Goal: Task Accomplishment & Management: Manage account settings

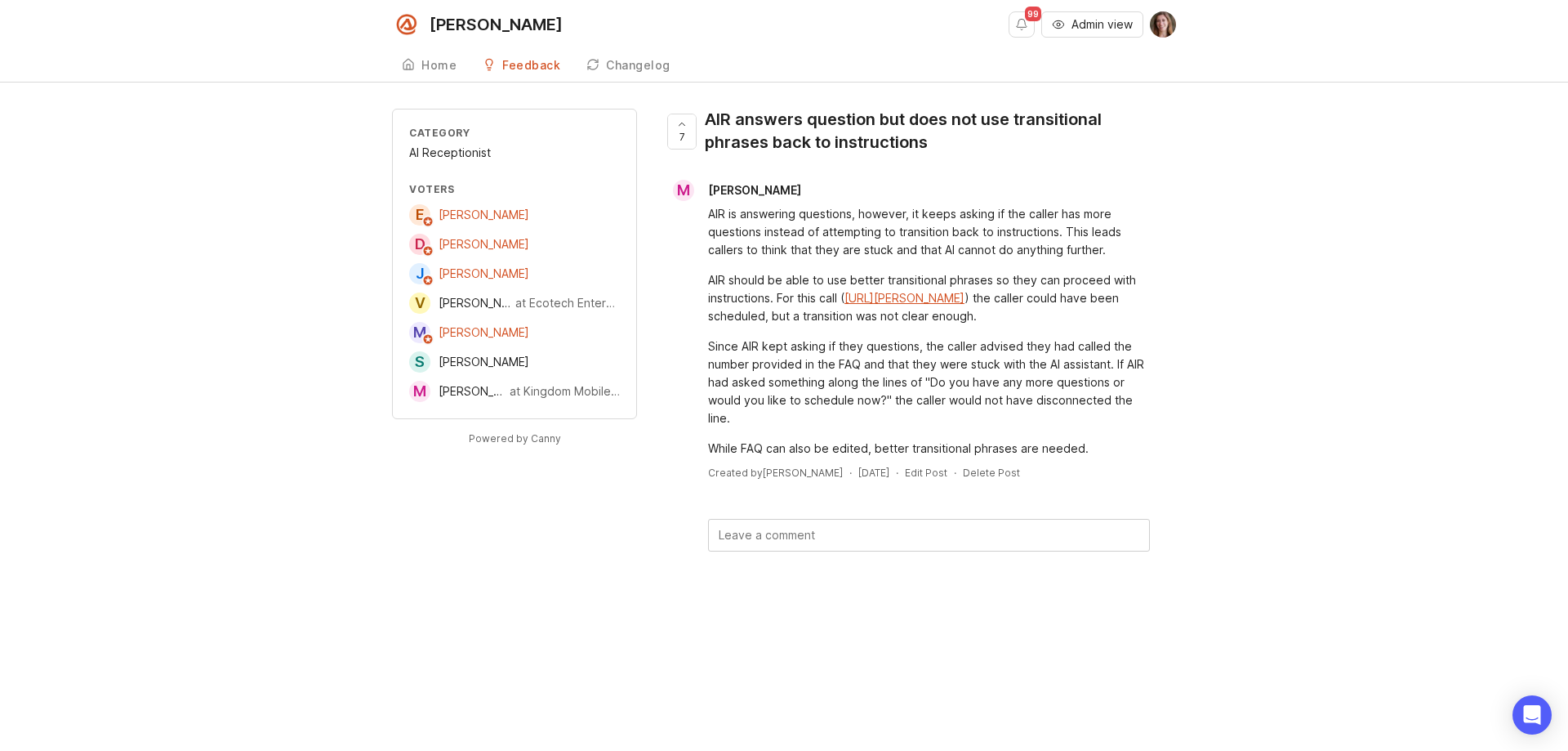
click at [596, 514] on div "Category AI Receptionist Voters E [PERSON_NAME] D [PERSON_NAME] J [PERSON_NAME]…" at bounding box center [783, 356] width 784 height 495
click at [684, 126] on icon at bounding box center [682, 124] width 12 height 12
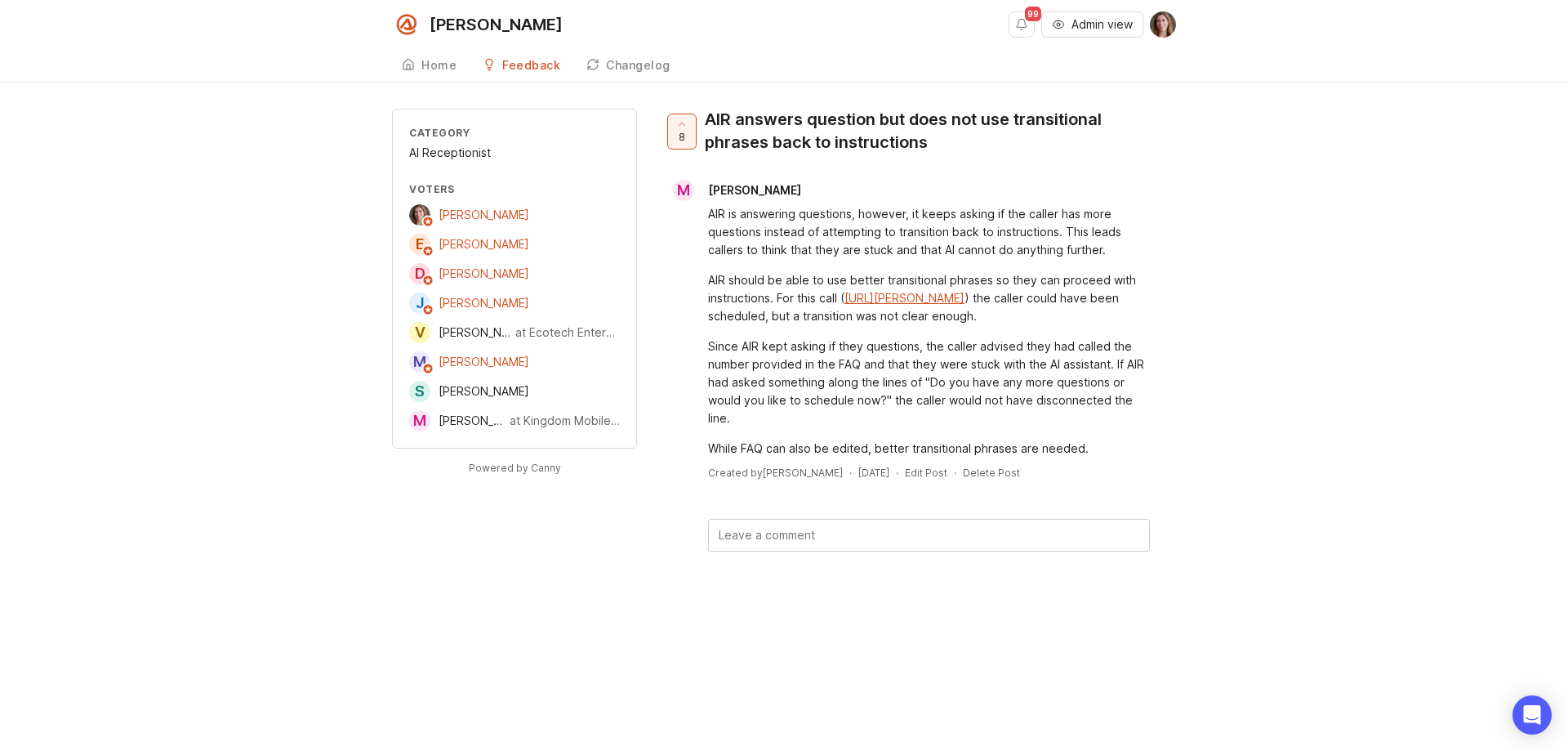
click at [794, 541] on textarea at bounding box center [928, 534] width 441 height 31
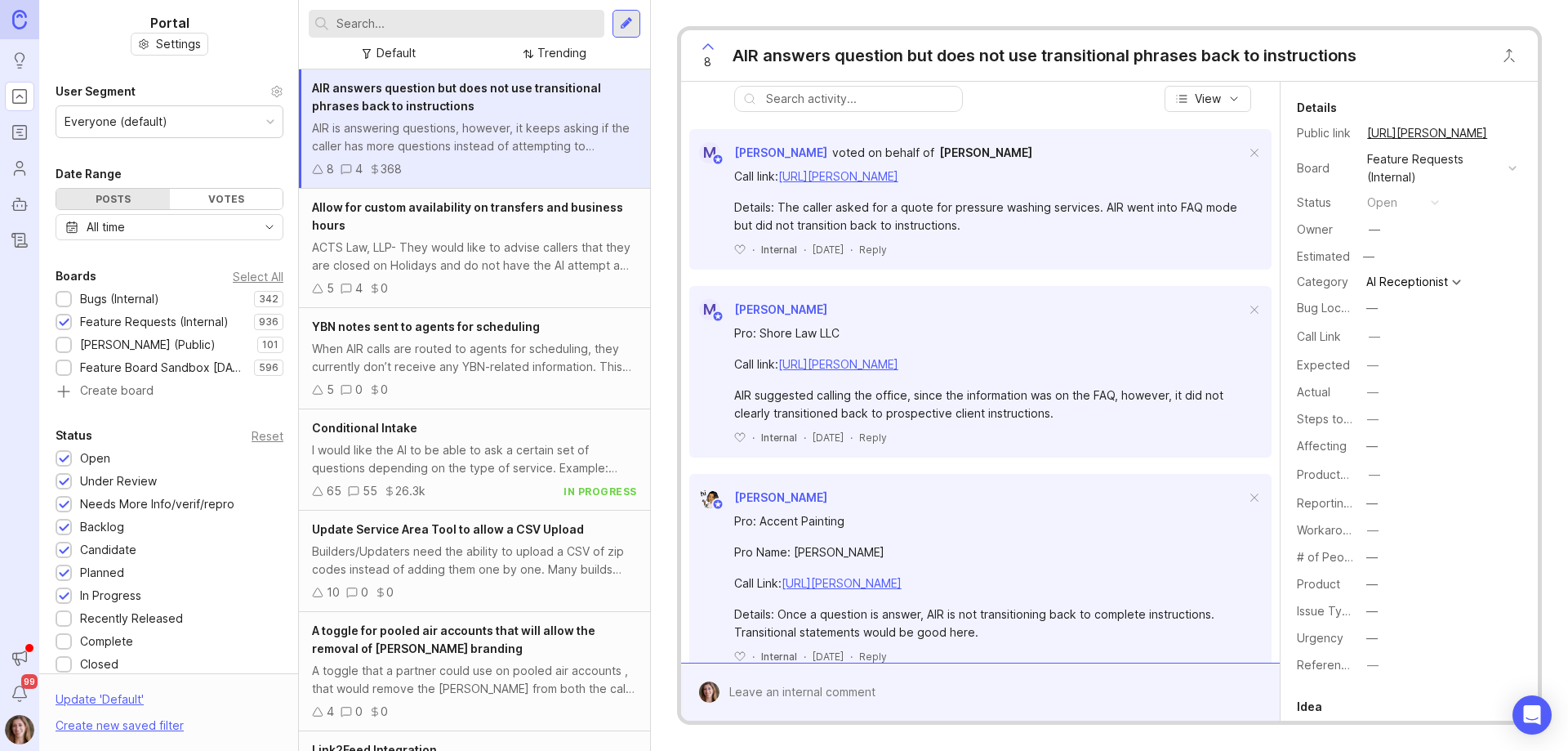
scroll to position [558, 0]
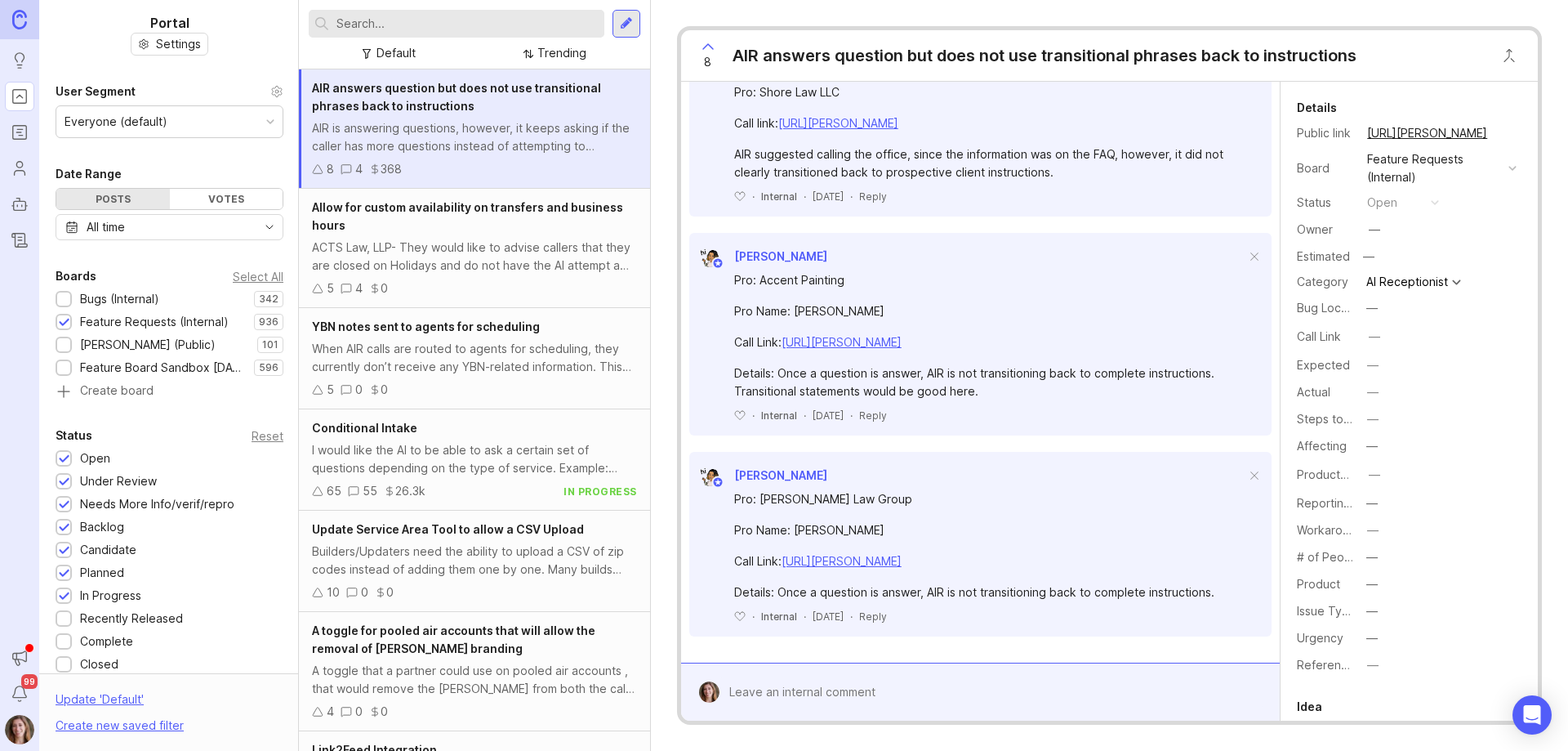
click at [668, 472] on div "8 AIR answers question but does not use transitional phrases back to instructio…" at bounding box center [1108, 375] width 917 height 751
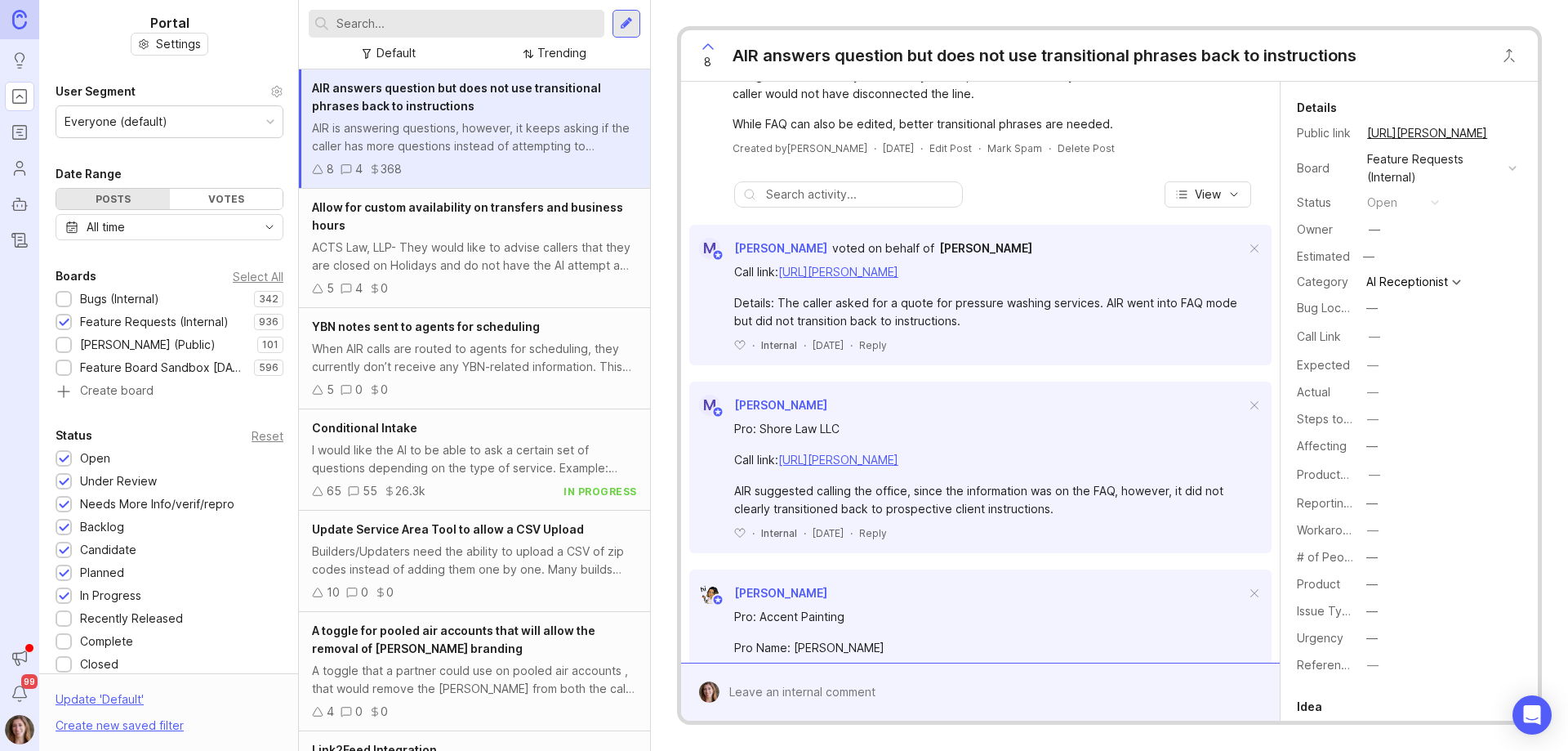
scroll to position [0, 0]
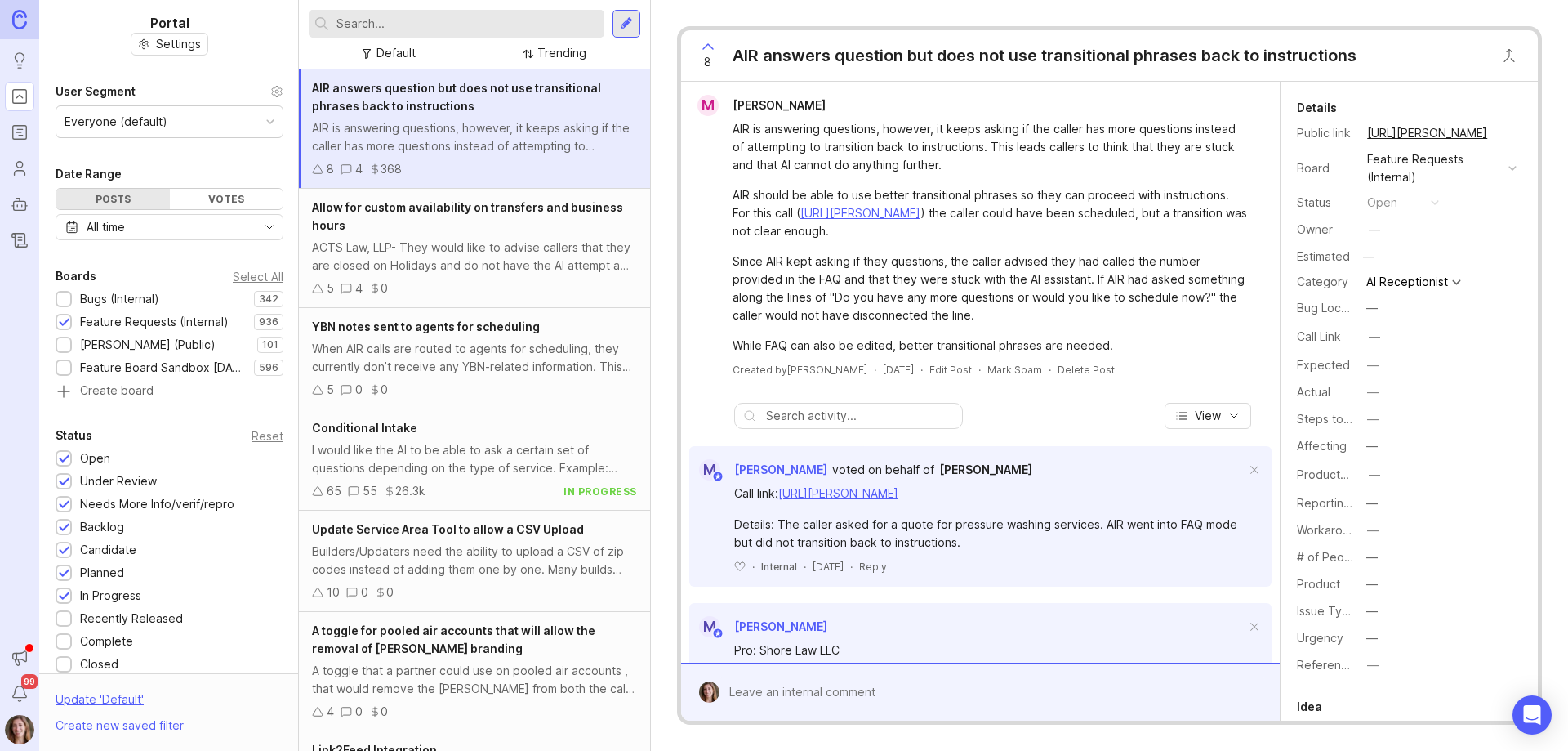
click at [15, 725] on img at bounding box center [19, 729] width 29 height 29
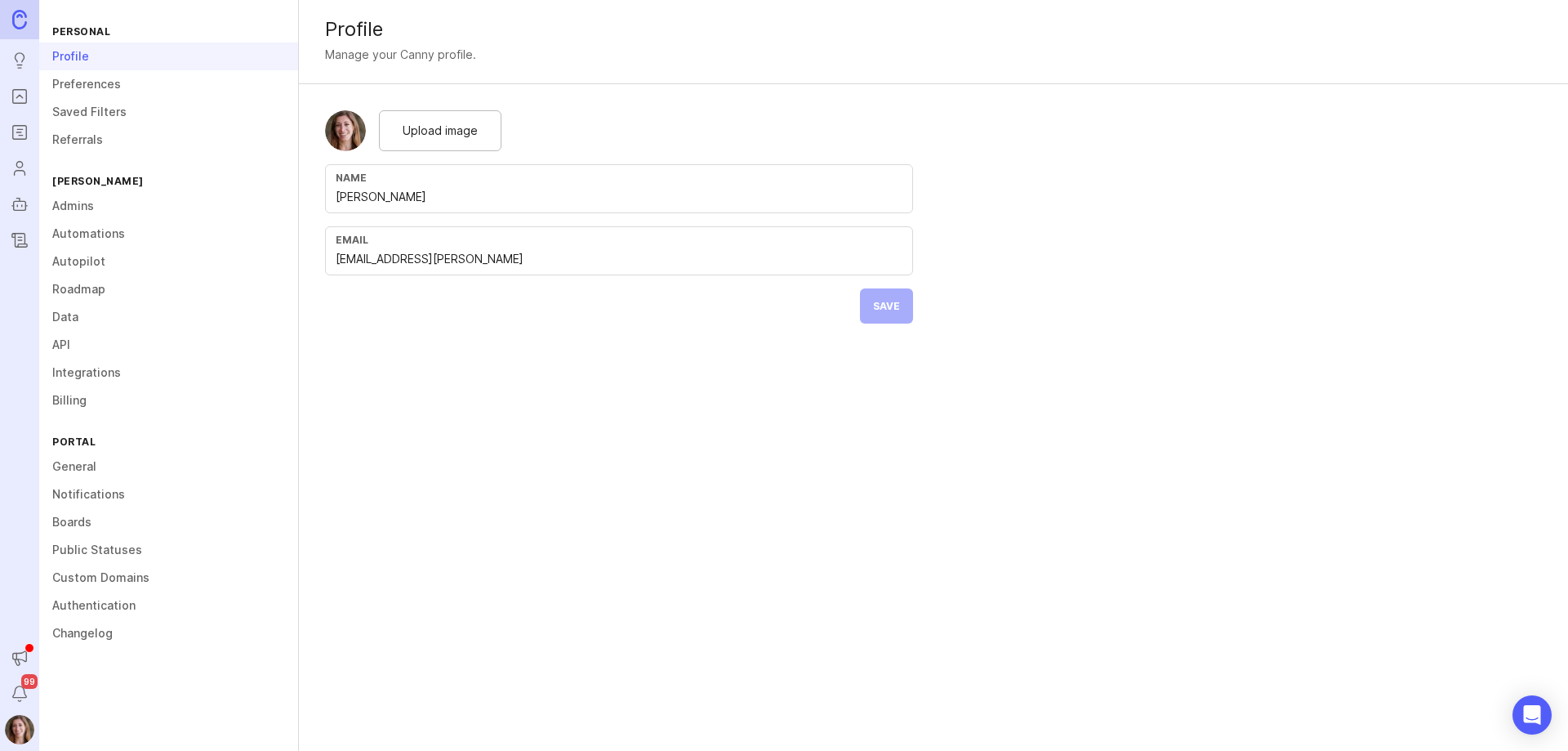
click at [76, 194] on link "Admins" at bounding box center [168, 205] width 259 height 27
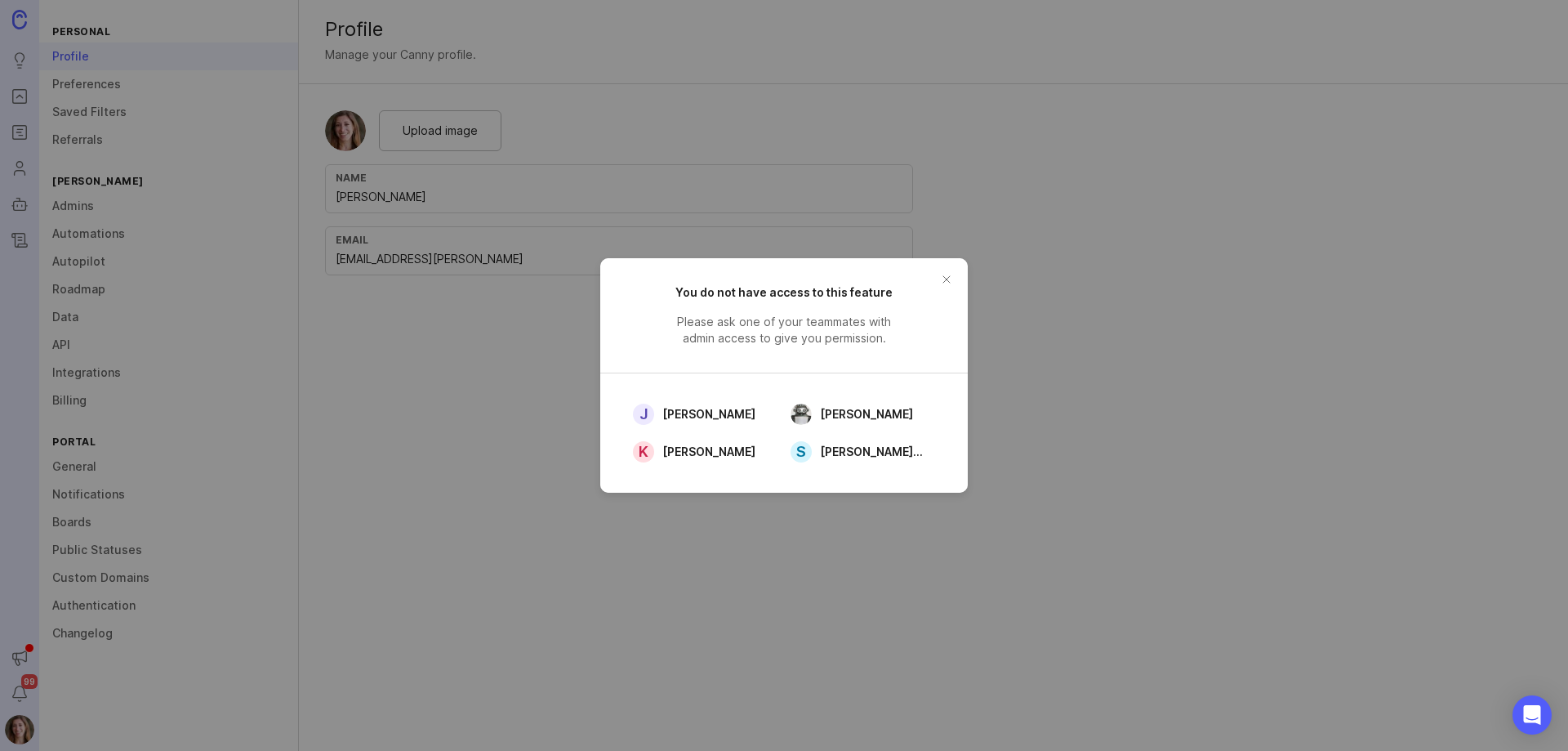
drag, startPoint x: 949, startPoint y: 282, endPoint x: 850, endPoint y: 298, distance: 100.3
click at [950, 282] on button "close button" at bounding box center [946, 279] width 26 height 26
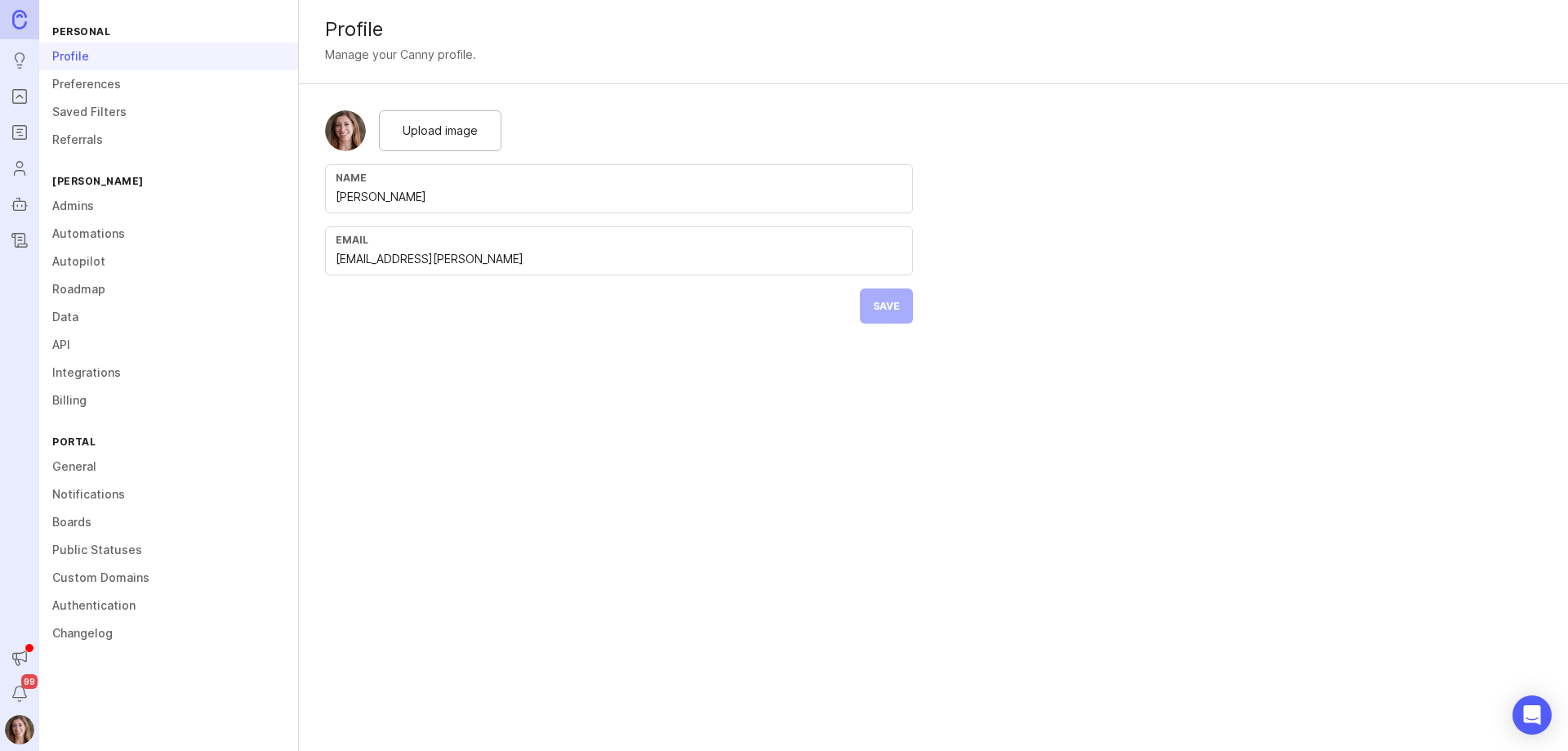
click at [17, 170] on icon "Users" at bounding box center [20, 168] width 18 height 20
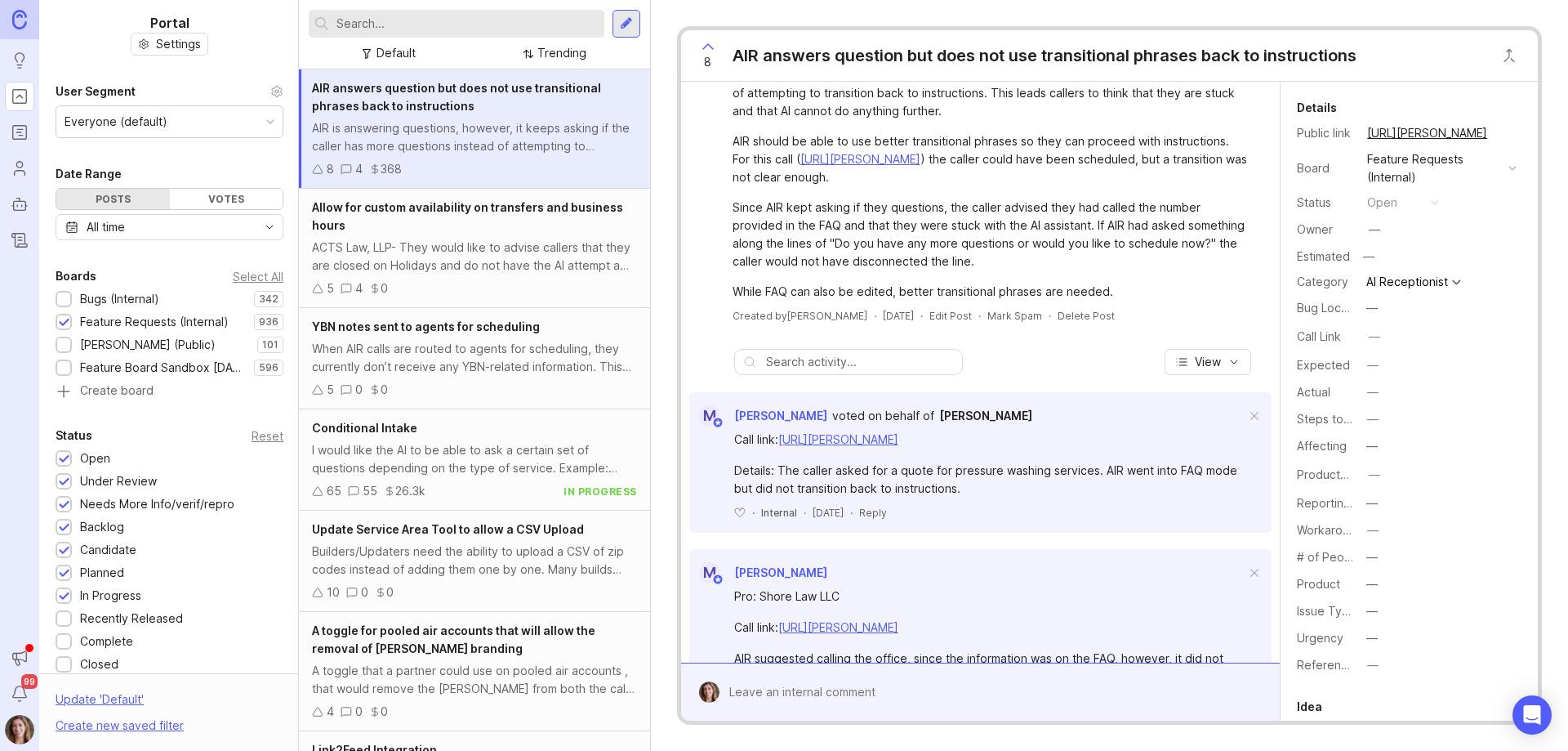
scroll to position [81, 0]
